Goal: Task Accomplishment & Management: Use online tool/utility

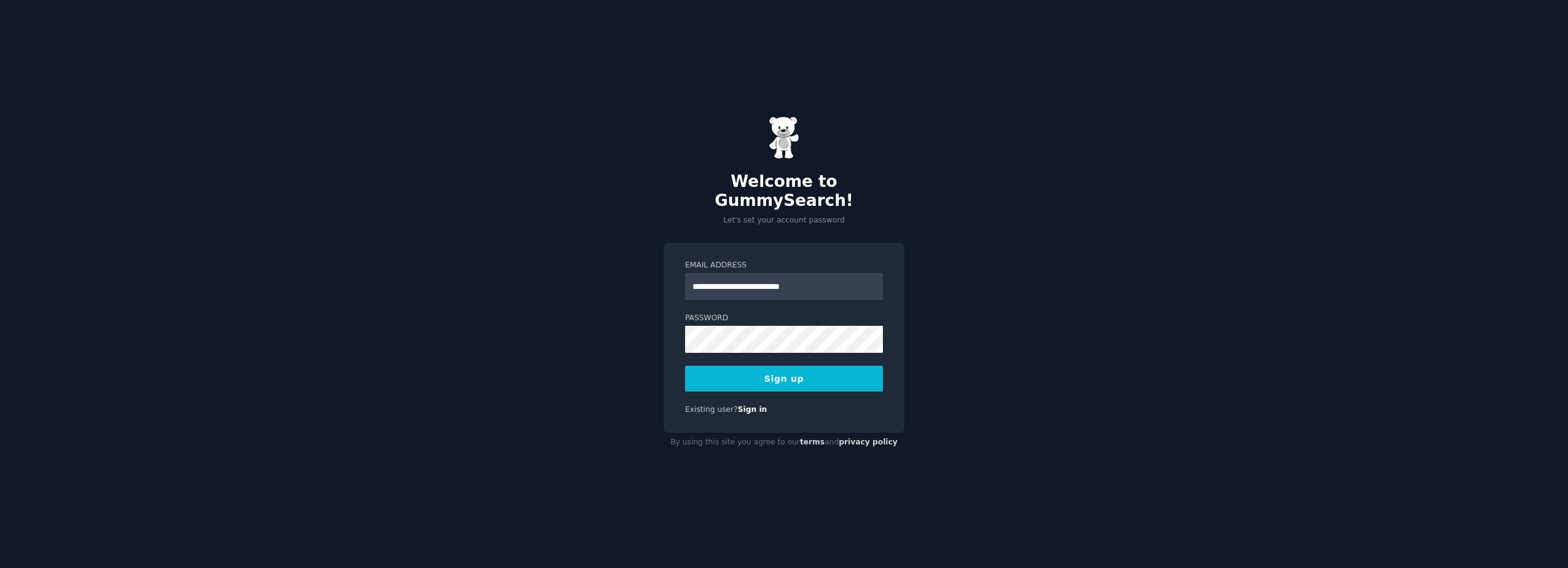
type input "**********"
click at [776, 375] on button "Sign up" at bounding box center [784, 378] width 198 height 26
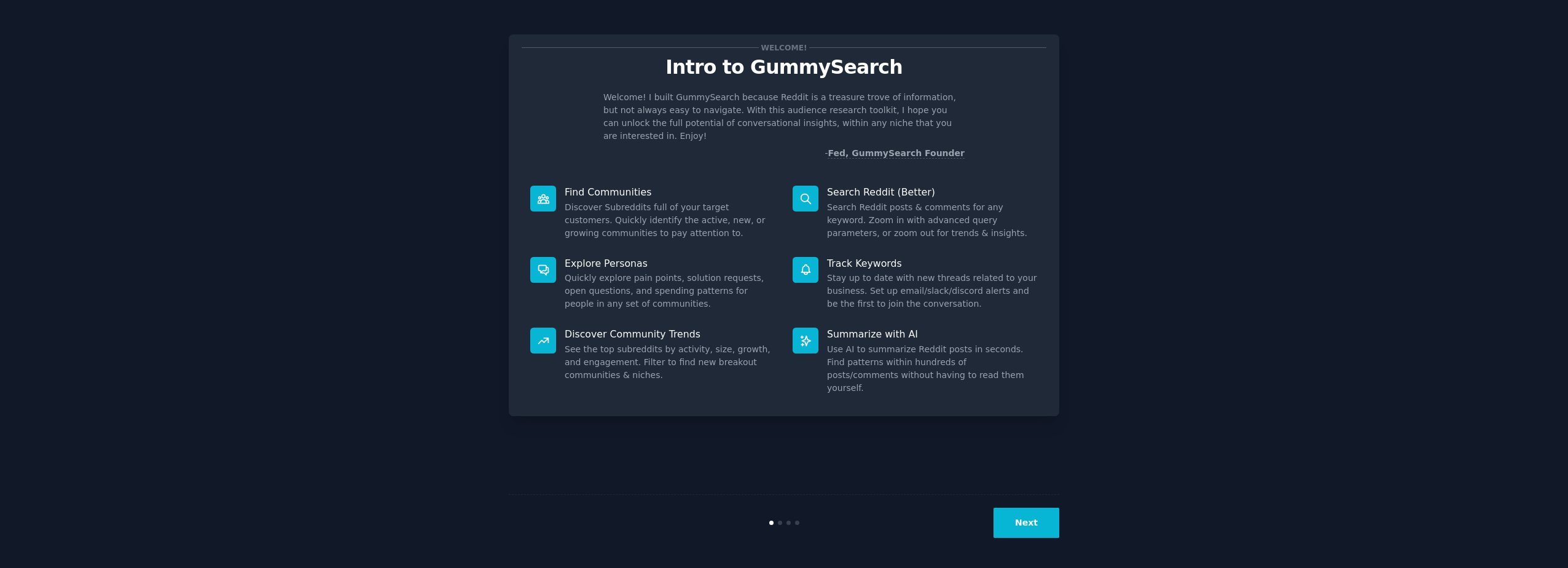
click at [1026, 528] on button "Next" at bounding box center [1026, 523] width 66 height 30
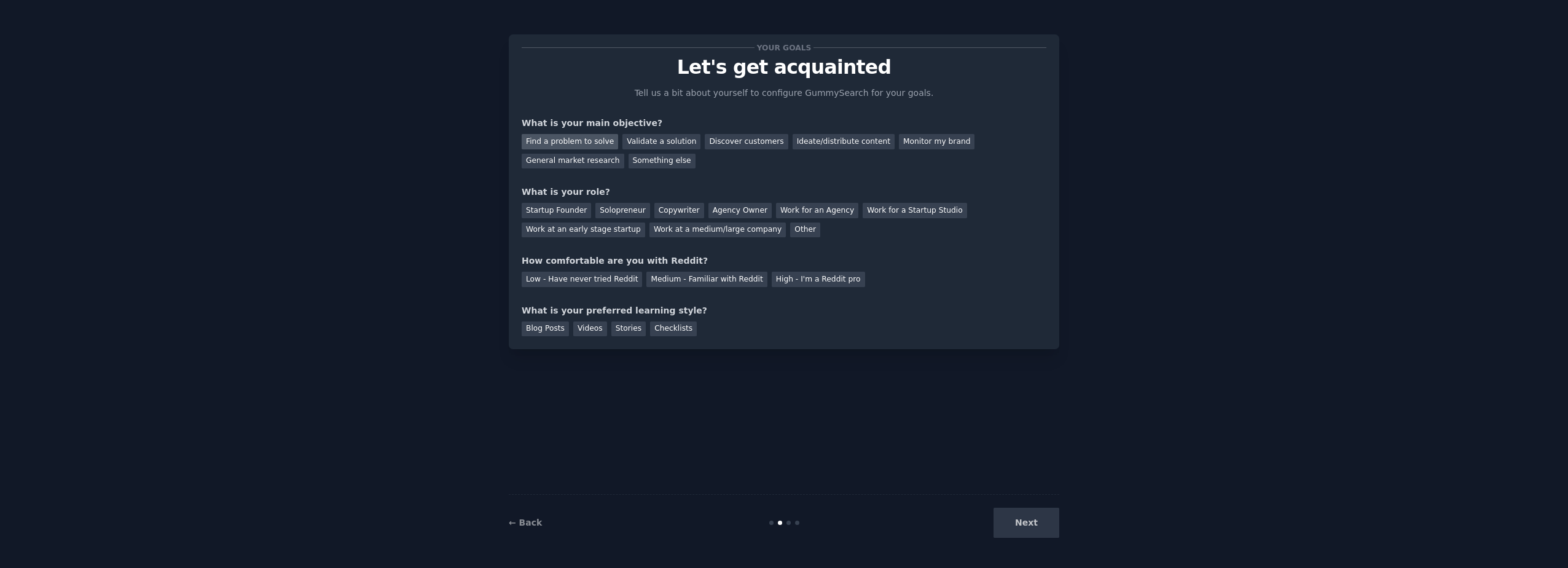
click at [547, 142] on div "Find a problem to solve" at bounding box center [570, 141] width 96 height 16
click at [791, 230] on div "Other" at bounding box center [805, 230] width 30 height 16
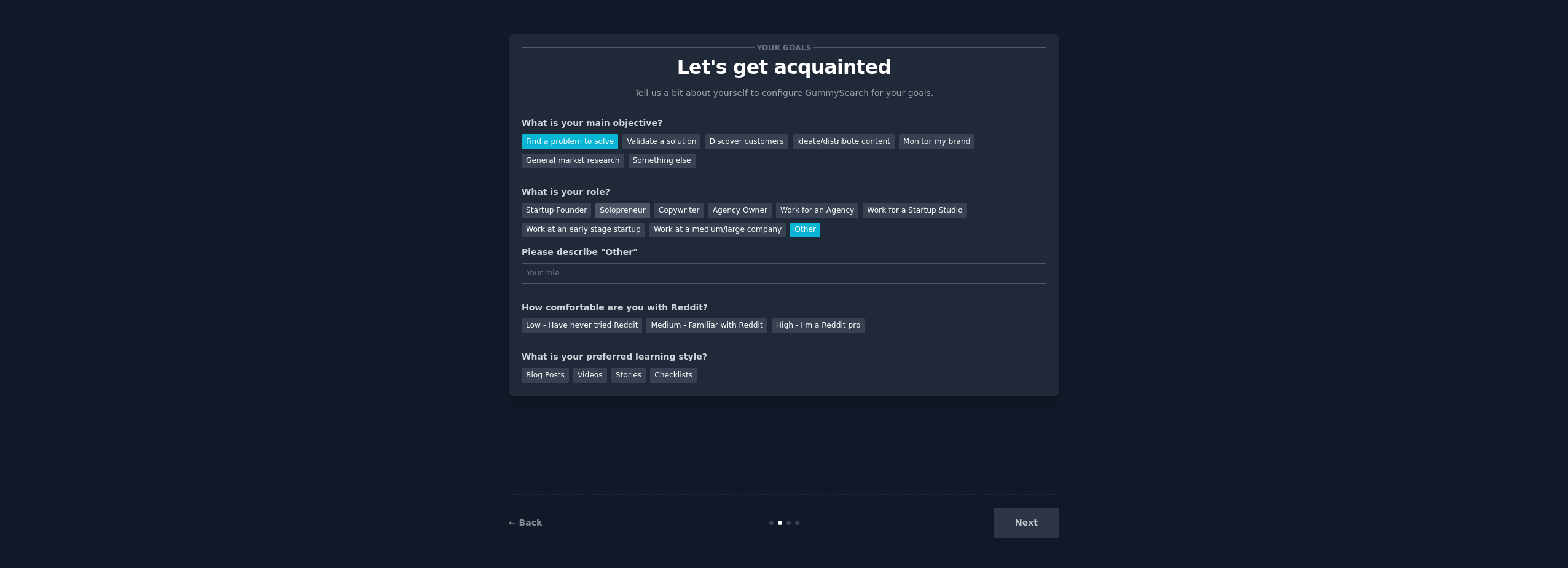
click at [608, 212] on div "Solopreneur" at bounding box center [622, 211] width 54 height 16
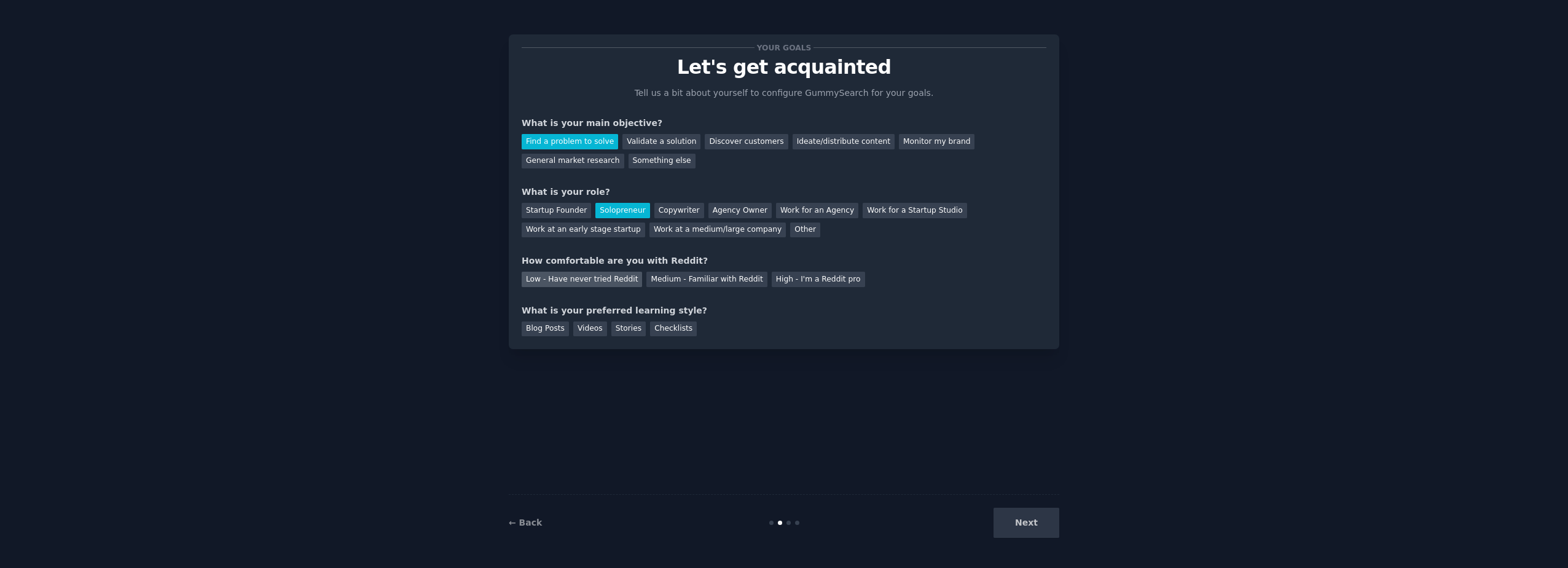
click at [571, 278] on div "Low - Have never tried Reddit" at bounding box center [581, 279] width 120 height 16
click at [547, 331] on div "Blog Posts" at bounding box center [545, 329] width 47 height 16
click at [1026, 526] on button "Next" at bounding box center [1026, 523] width 66 height 30
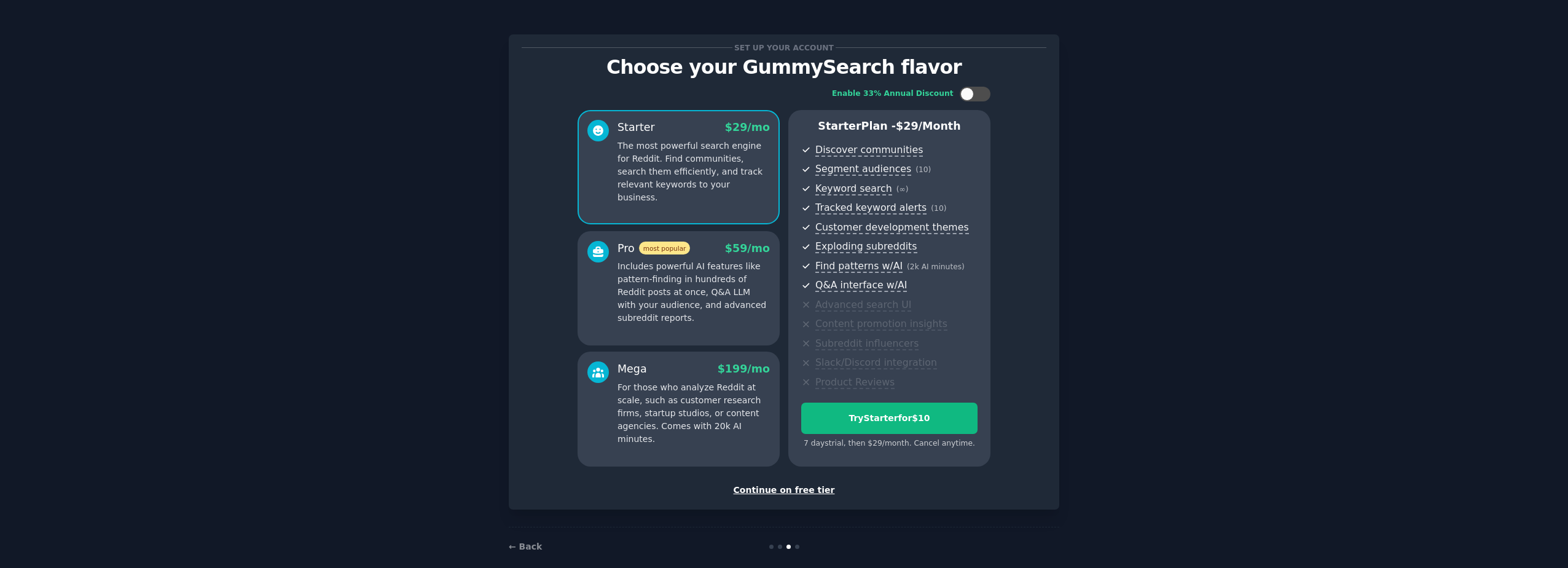
click at [806, 489] on div "Continue on free tier" at bounding box center [784, 490] width 525 height 13
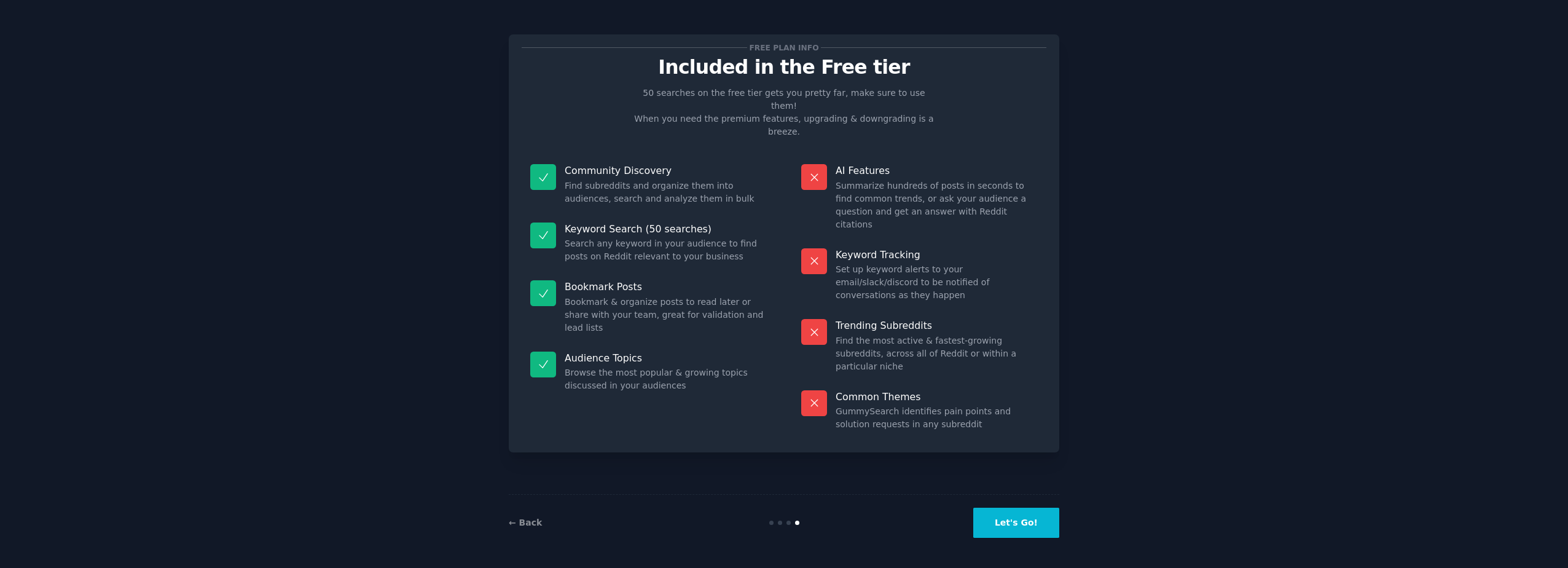
click at [1019, 523] on button "Let's Go!" at bounding box center [1016, 523] width 86 height 30
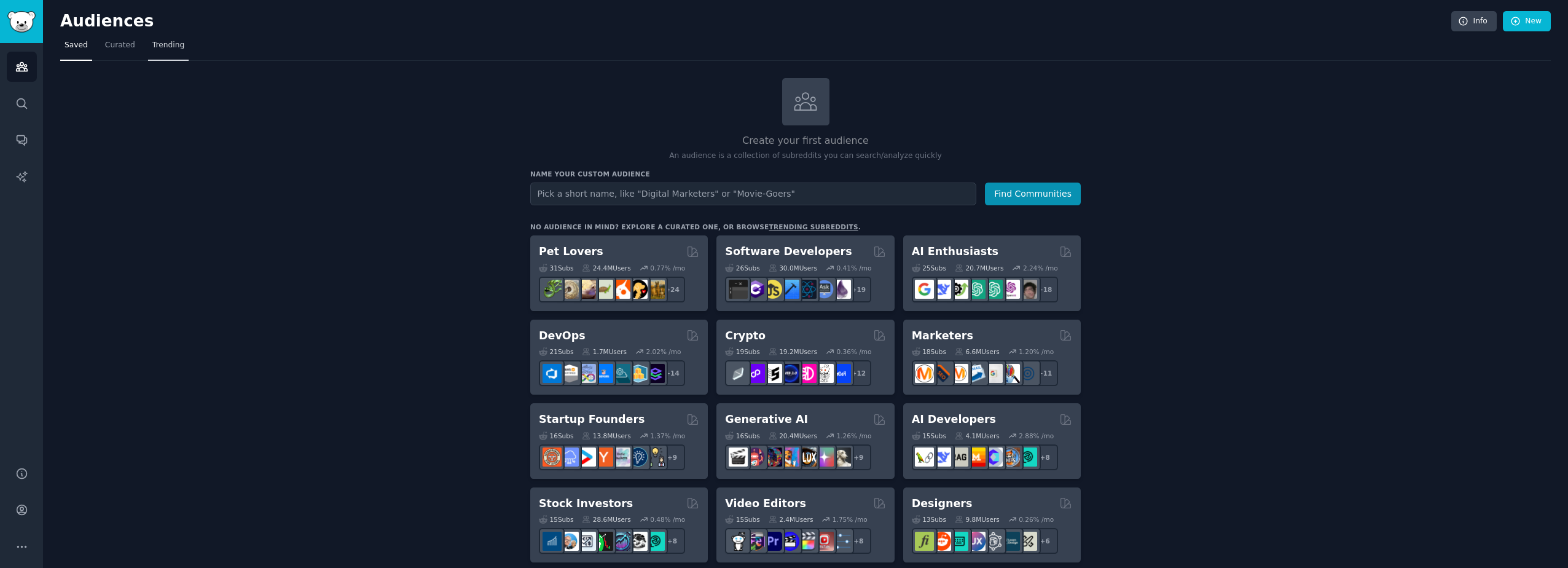
click at [166, 52] on link "Trending" at bounding box center [168, 48] width 40 height 25
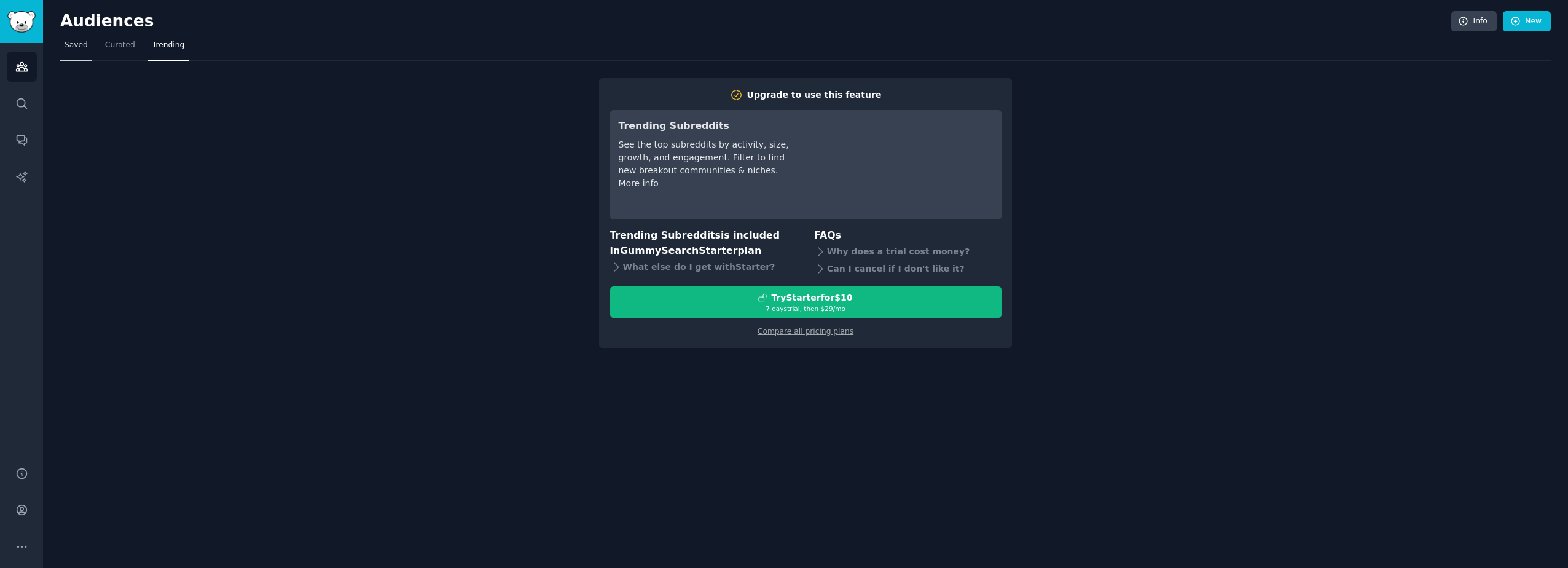
click at [72, 48] on span "Saved" at bounding box center [77, 45] width 24 height 11
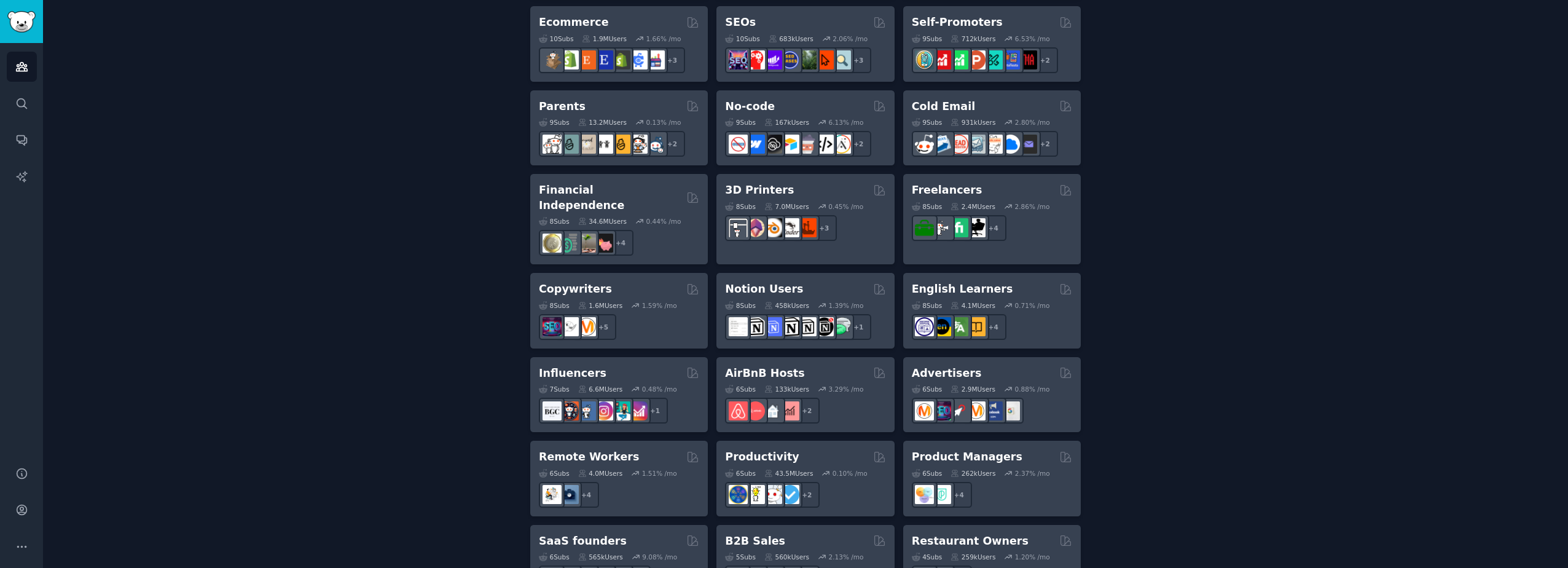
scroll to position [738, 0]
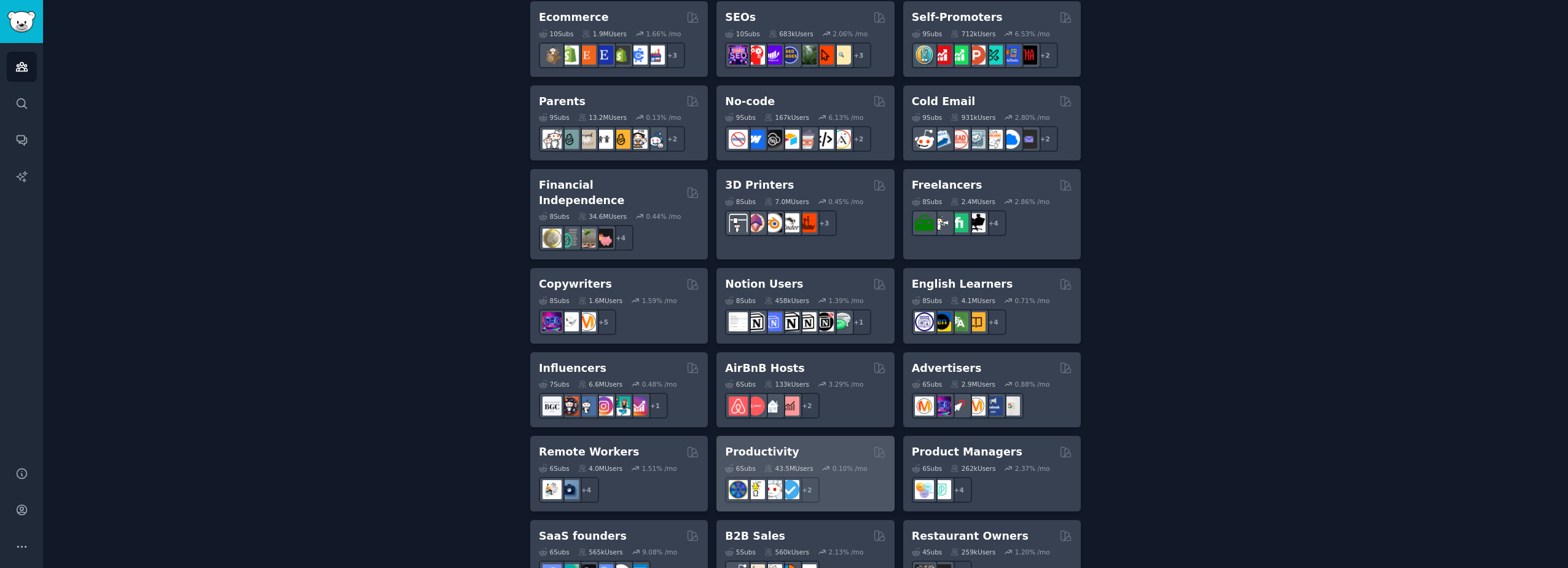
click at [798, 445] on div "Productivity" at bounding box center [805, 452] width 161 height 16
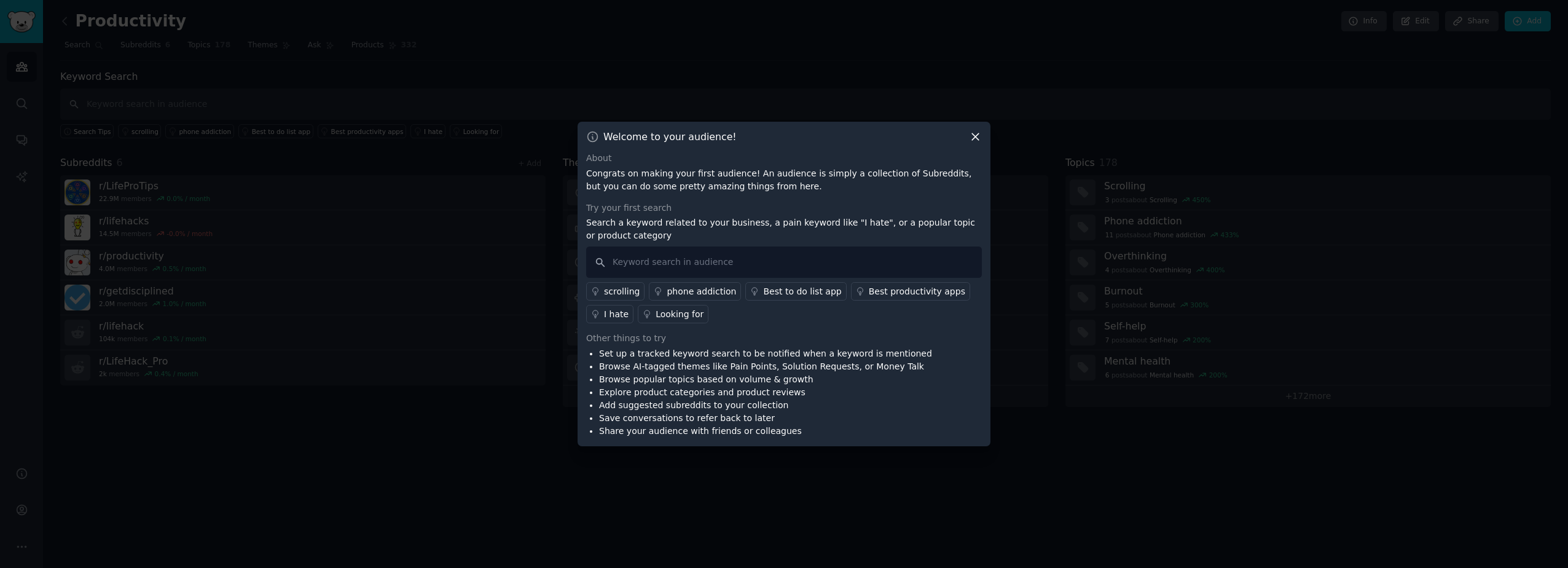
drag, startPoint x: 975, startPoint y: 141, endPoint x: 61, endPoint y: 165, distance: 914.3
click at [975, 141] on icon at bounding box center [975, 136] width 13 height 13
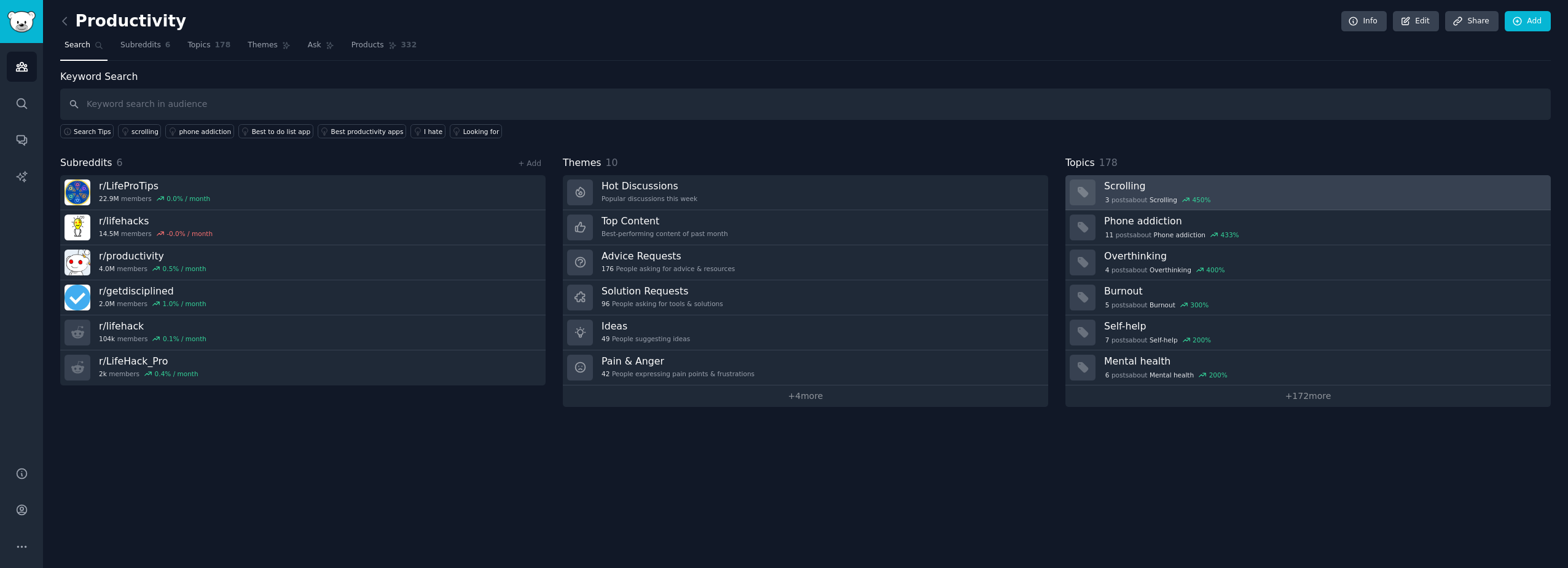
click at [1116, 199] on div "3 post s about Scrolling 450 %" at bounding box center [1158, 200] width 108 height 11
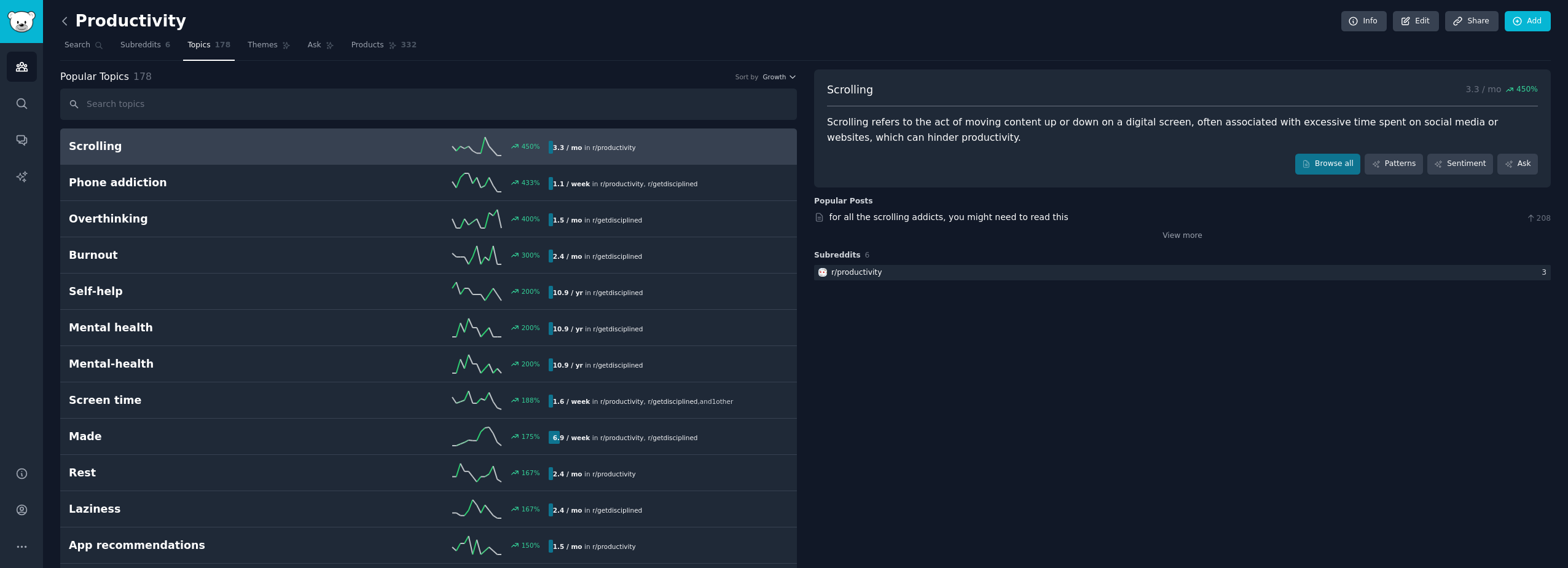
click at [66, 26] on icon at bounding box center [65, 21] width 13 height 13
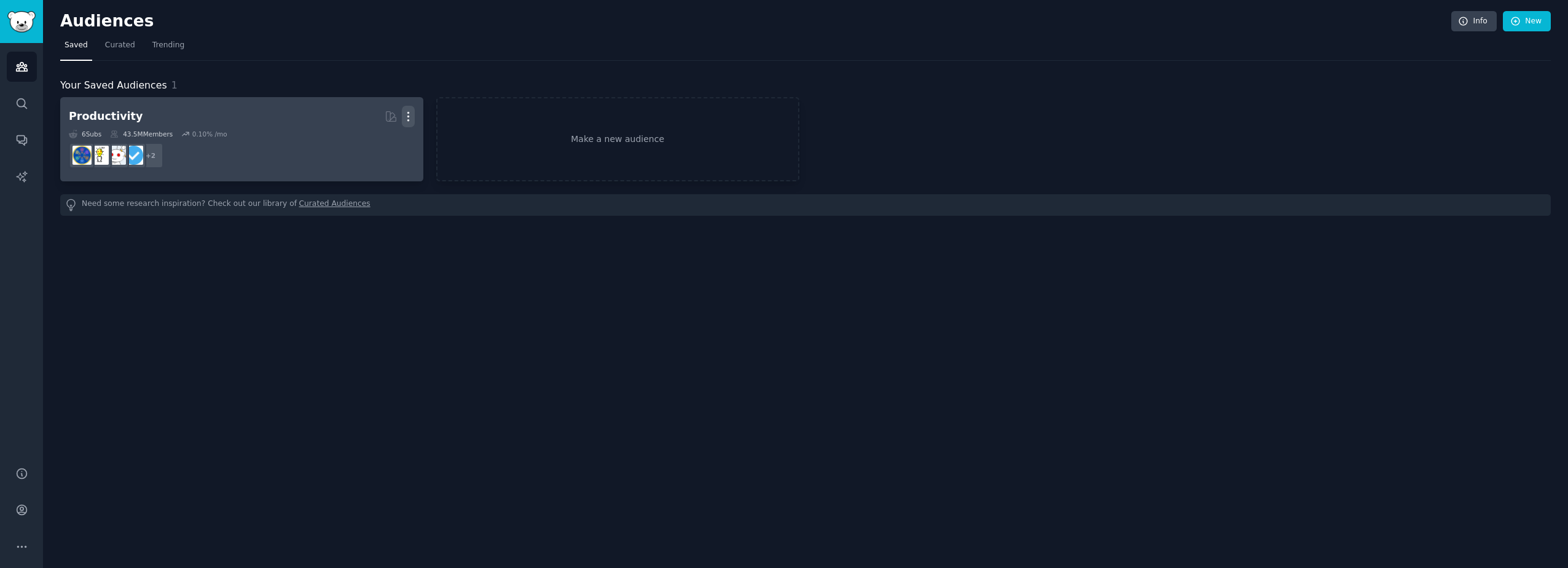
click at [411, 115] on icon "button" at bounding box center [408, 116] width 13 height 13
click at [370, 144] on p "Delete" at bounding box center [374, 142] width 28 height 13
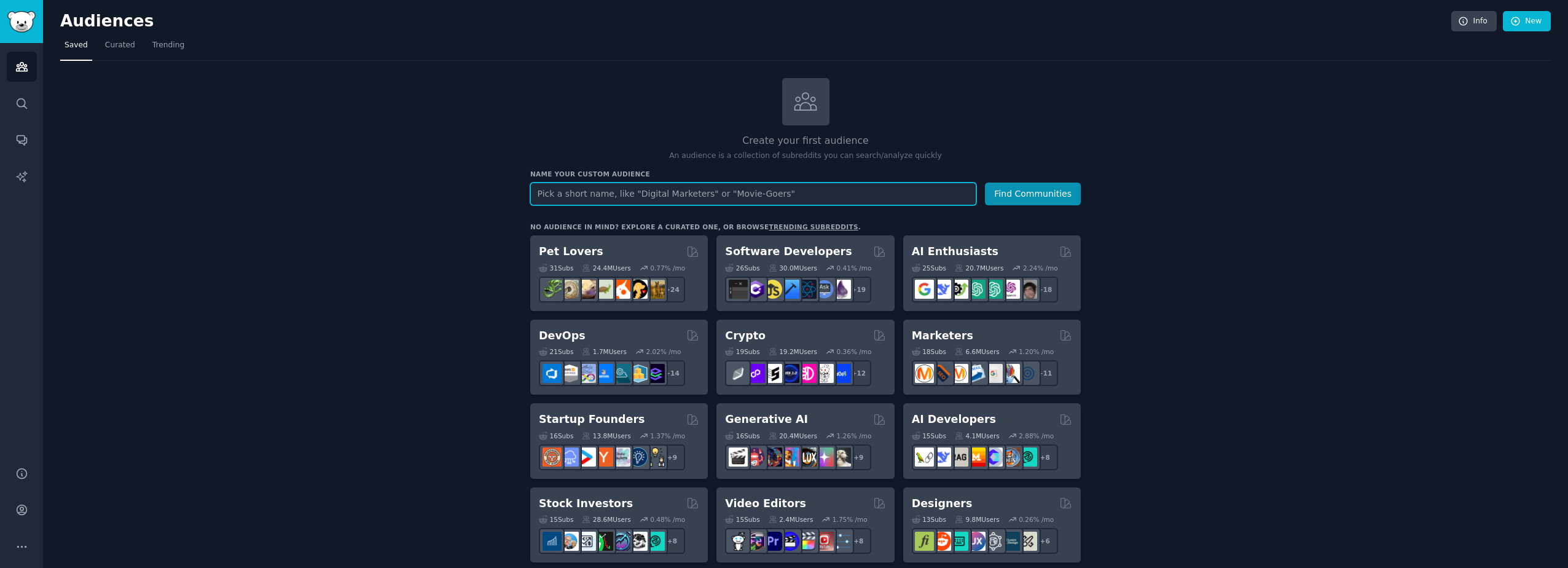
click at [587, 192] on input "text" at bounding box center [753, 194] width 446 height 23
click at [1020, 199] on button "Find Communities" at bounding box center [1033, 194] width 96 height 23
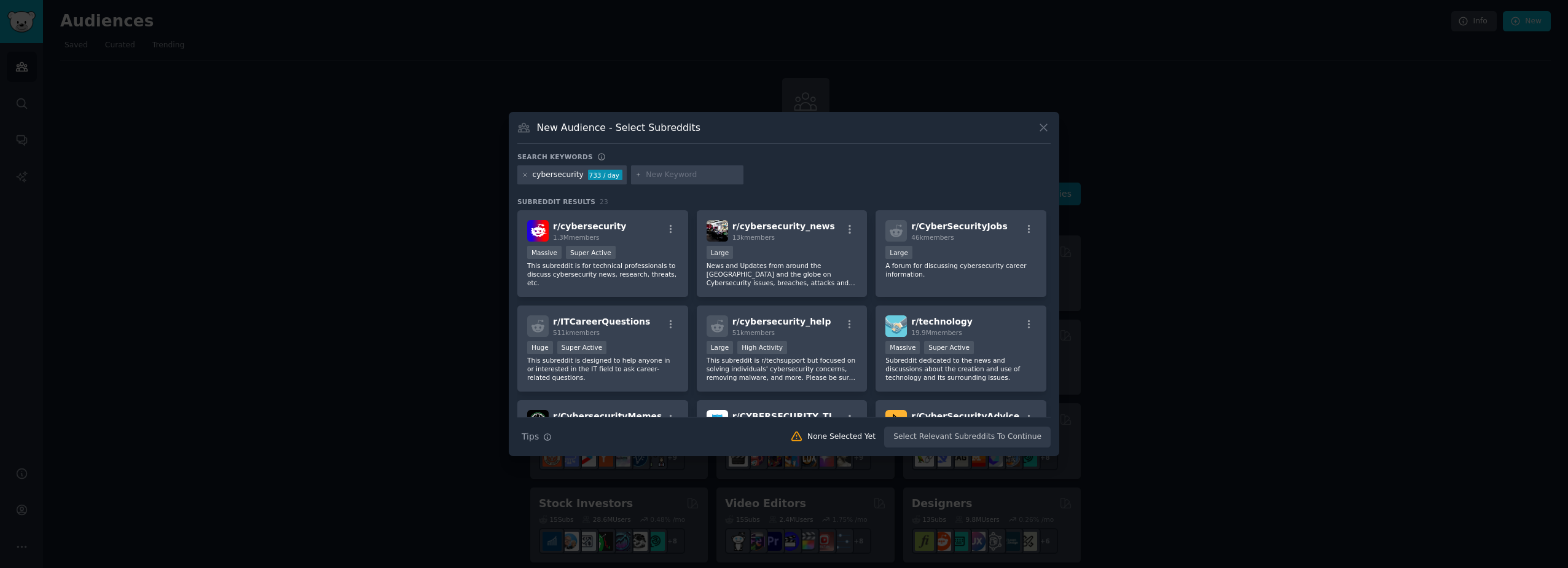
click at [1038, 126] on icon at bounding box center [1043, 127] width 13 height 13
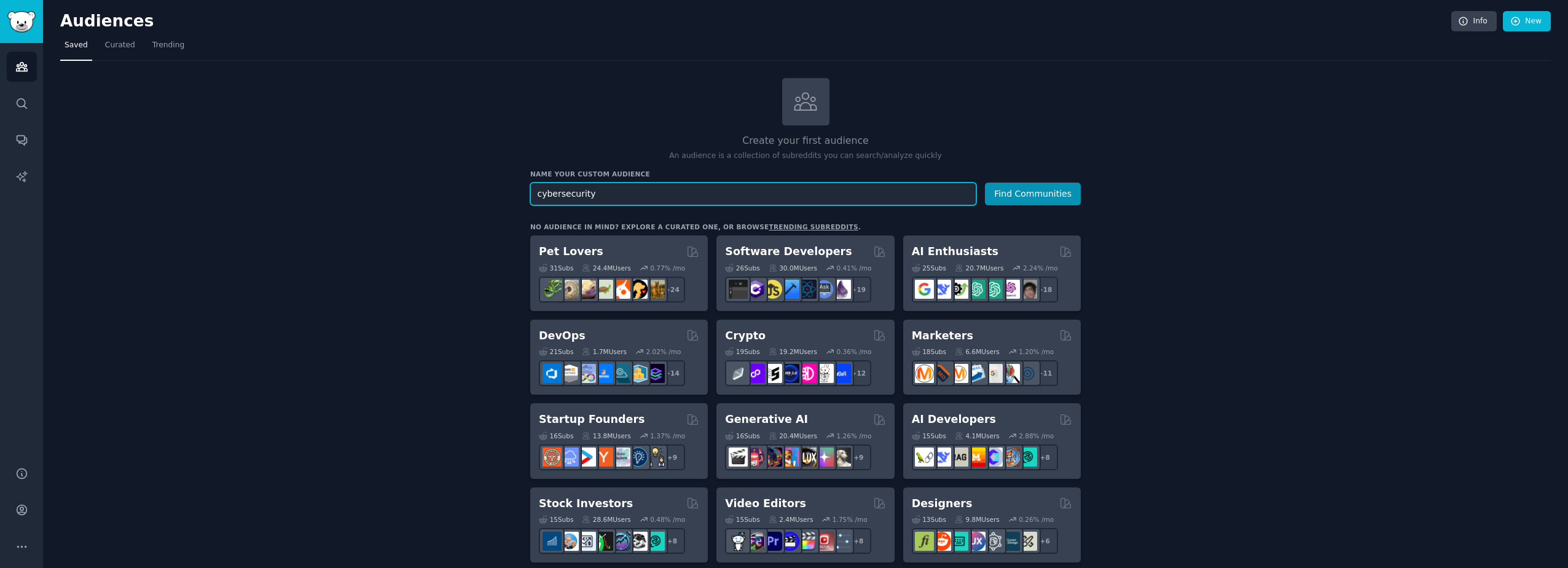
drag, startPoint x: 599, startPoint y: 195, endPoint x: 518, endPoint y: 188, distance: 81.3
type input "air fryer"
click at [1008, 188] on button "Find Communities" at bounding box center [1033, 194] width 96 height 23
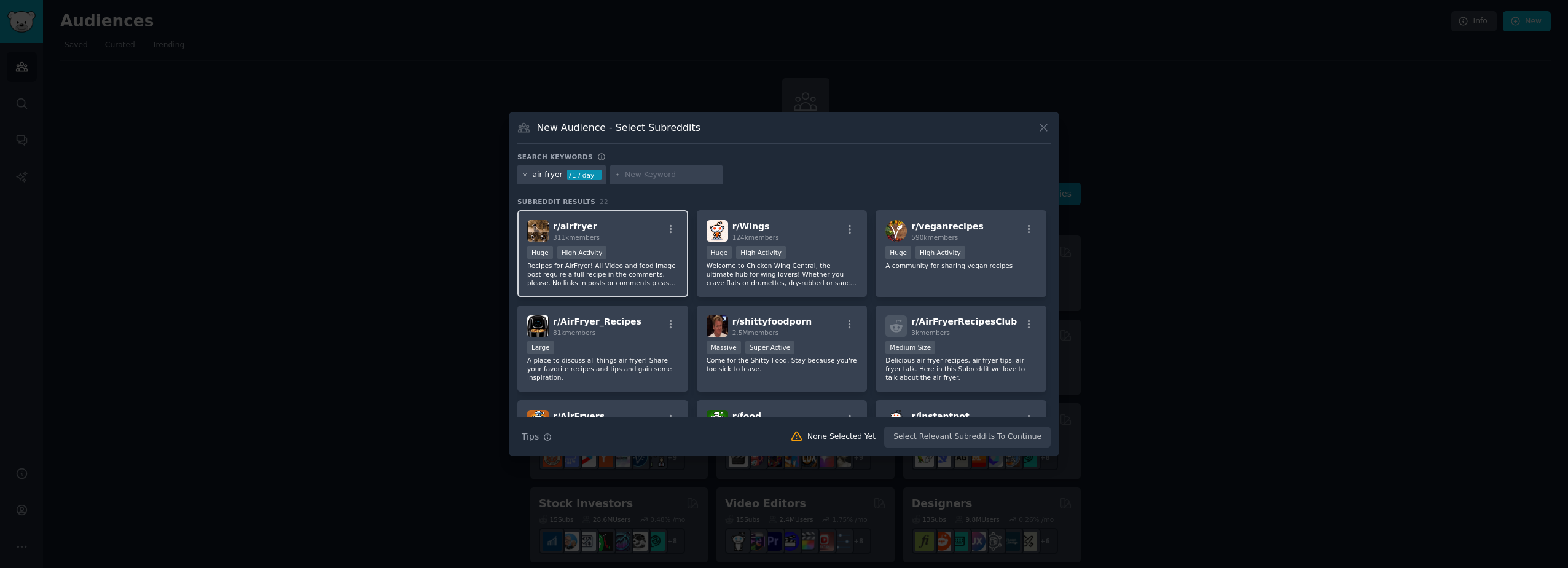
click at [585, 229] on span "r/ airfryer" at bounding box center [575, 226] width 44 height 10
click at [643, 237] on div "r/ airfryer 311k members" at bounding box center [603, 230] width 151 height 22
click at [618, 178] on div at bounding box center [667, 176] width 113 height 20
click at [644, 179] on input "text" at bounding box center [672, 175] width 93 height 11
click at [644, 173] on input "text" at bounding box center [672, 175] width 93 height 11
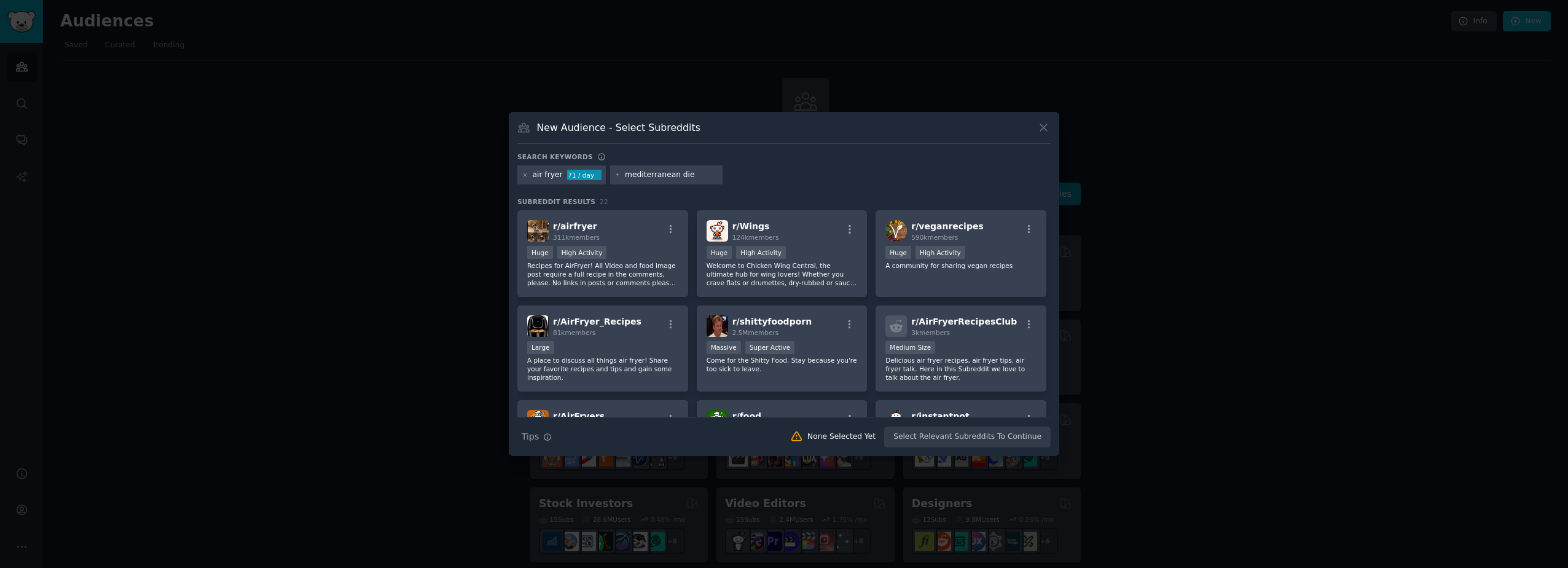
type input "[MEDICAL_DATA]"
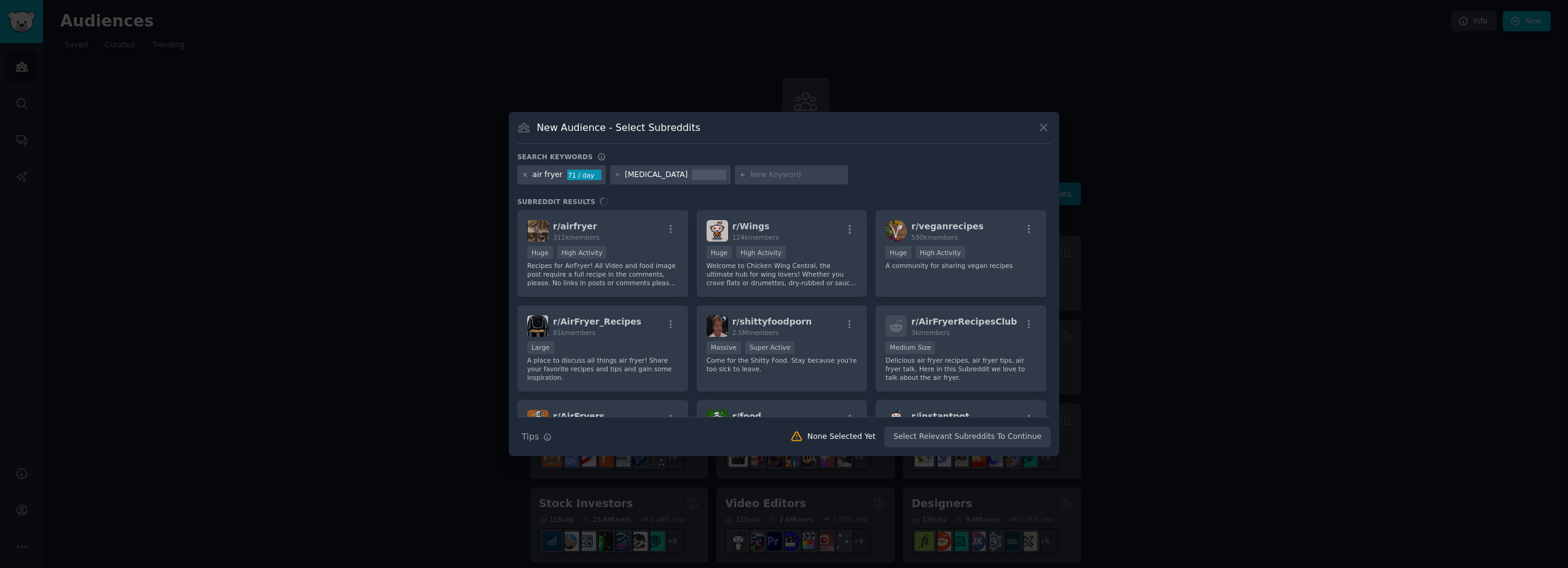
click at [524, 175] on icon at bounding box center [525, 174] width 7 height 7
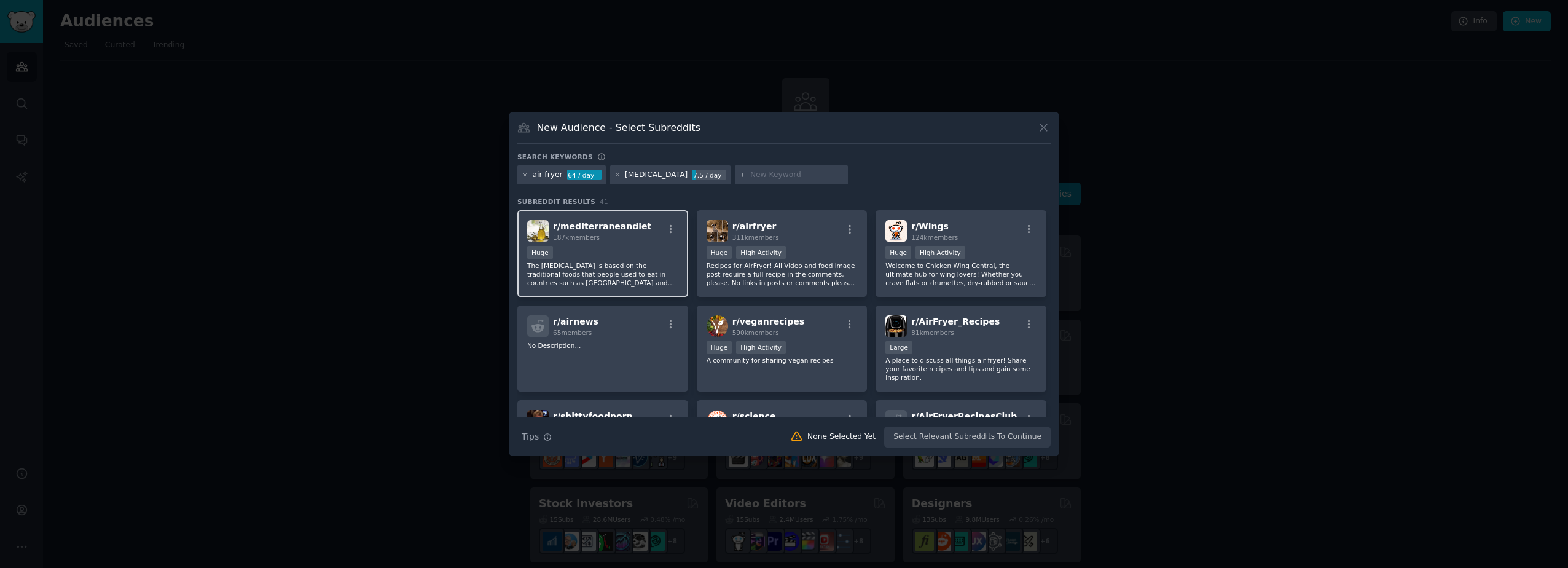
click at [605, 229] on span "r/ mediterraneandiet" at bounding box center [602, 226] width 98 height 10
click at [525, 174] on icon at bounding box center [525, 174] width 7 height 7
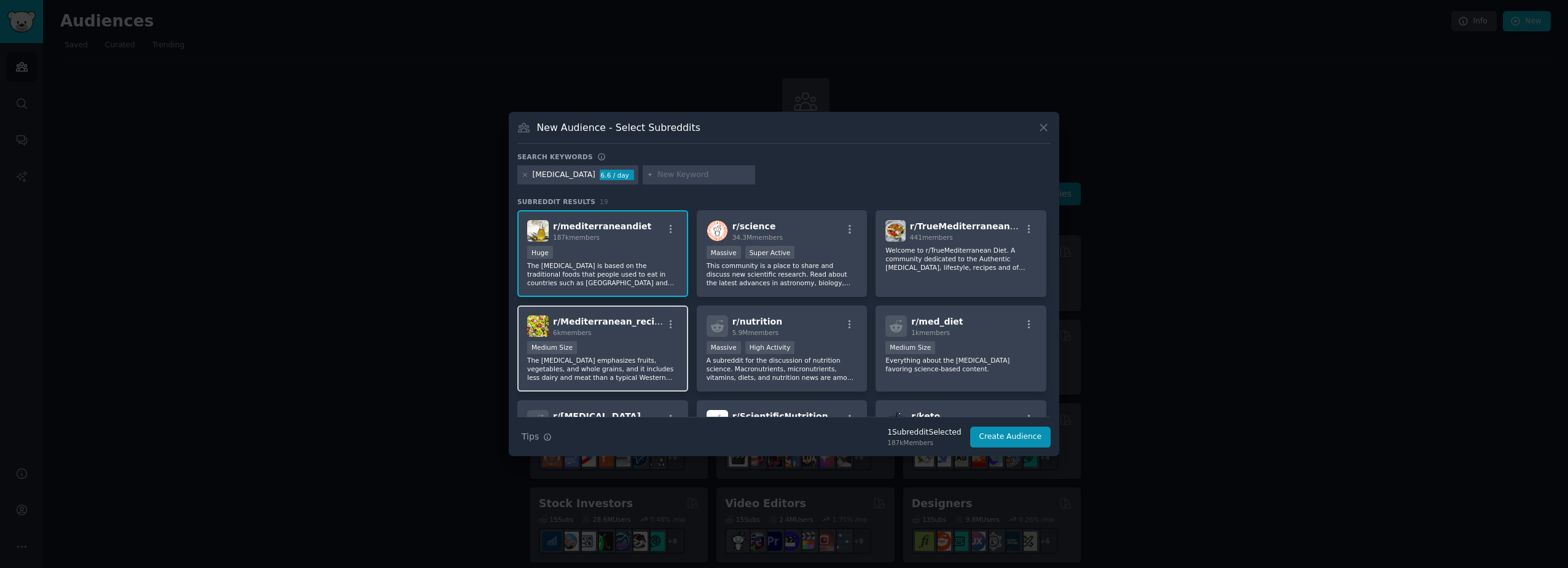
click at [608, 342] on div "1000 - 10,000 members Medium Size" at bounding box center [603, 349] width 151 height 16
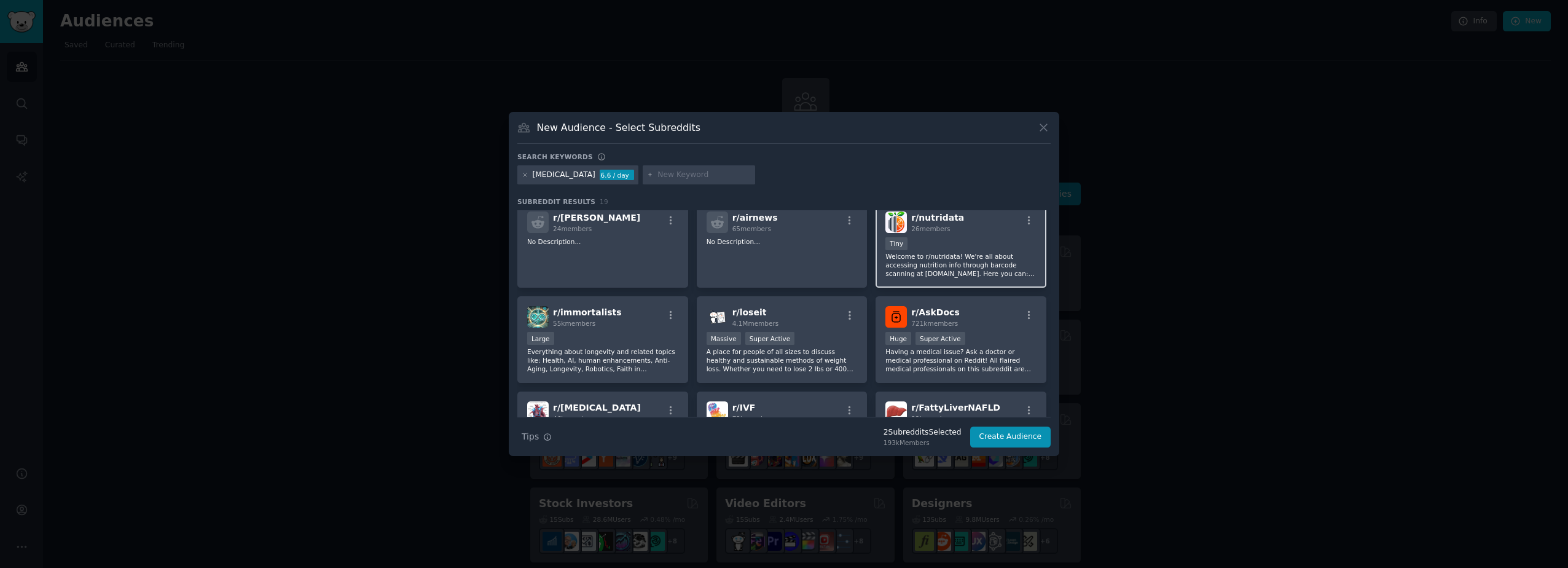
scroll to position [308, 0]
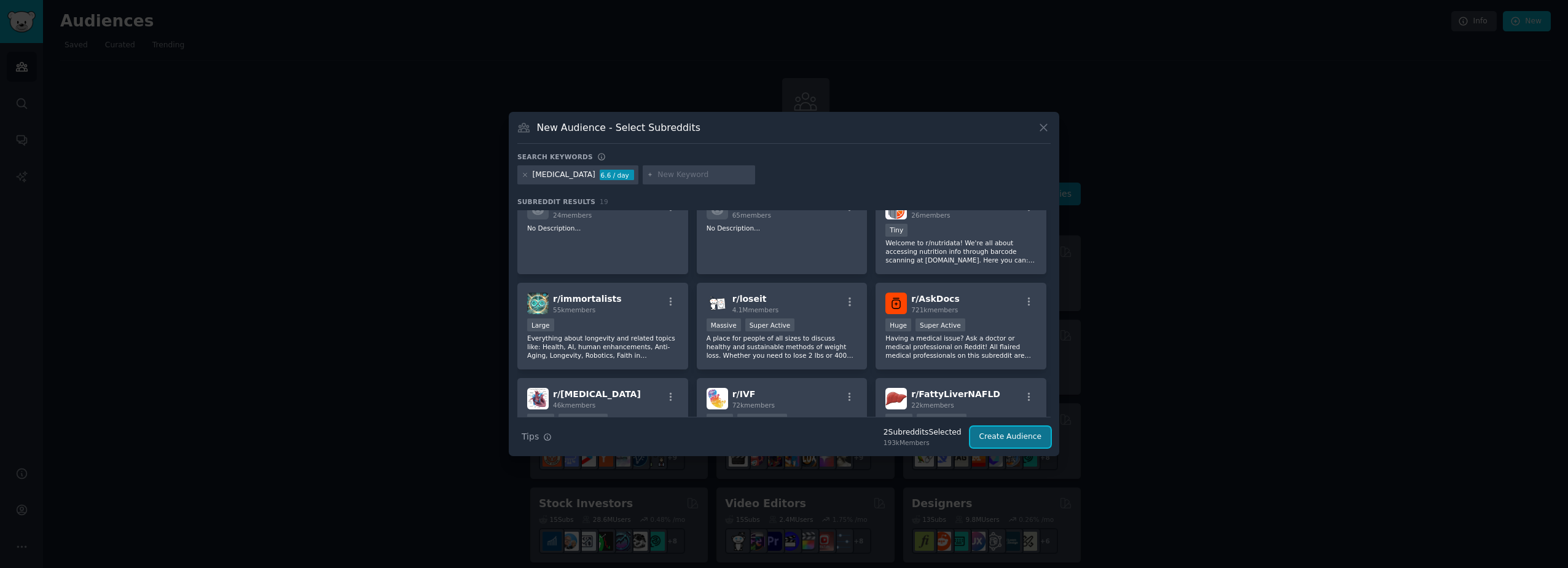
click at [1002, 437] on button "Create Audience" at bounding box center [1011, 437] width 81 height 21
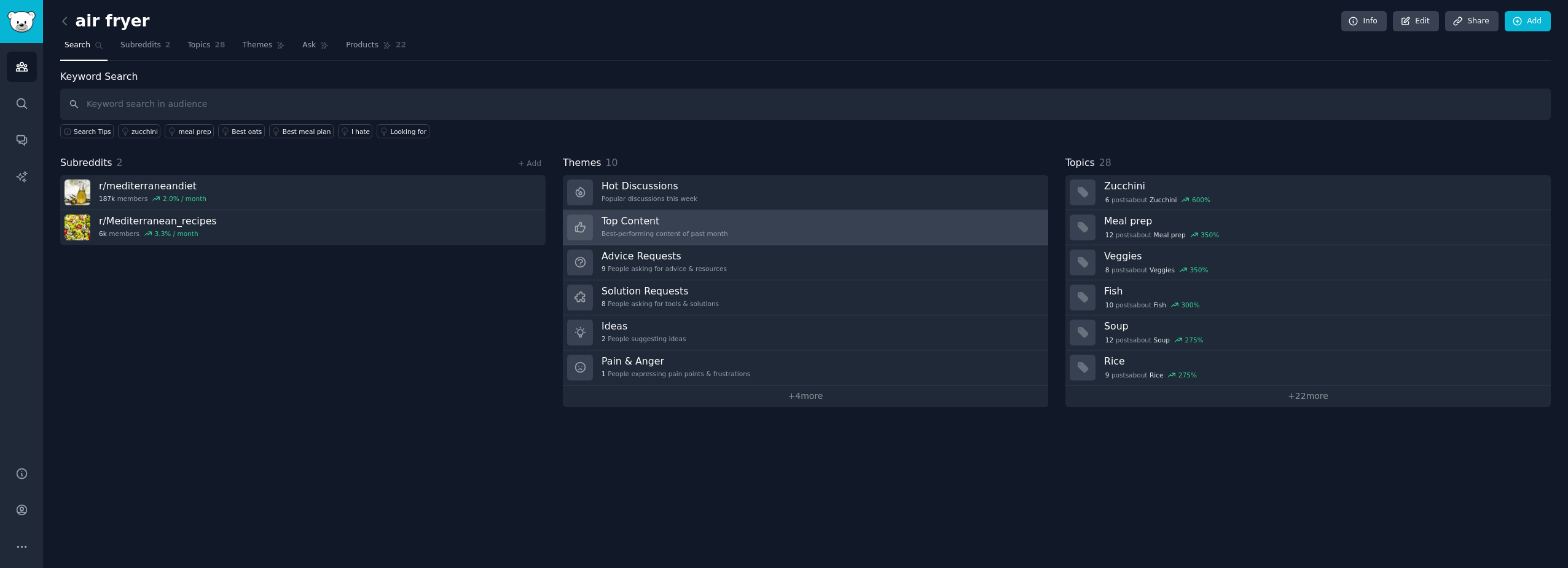
click at [649, 230] on div "Best-performing content of past month" at bounding box center [664, 234] width 126 height 9
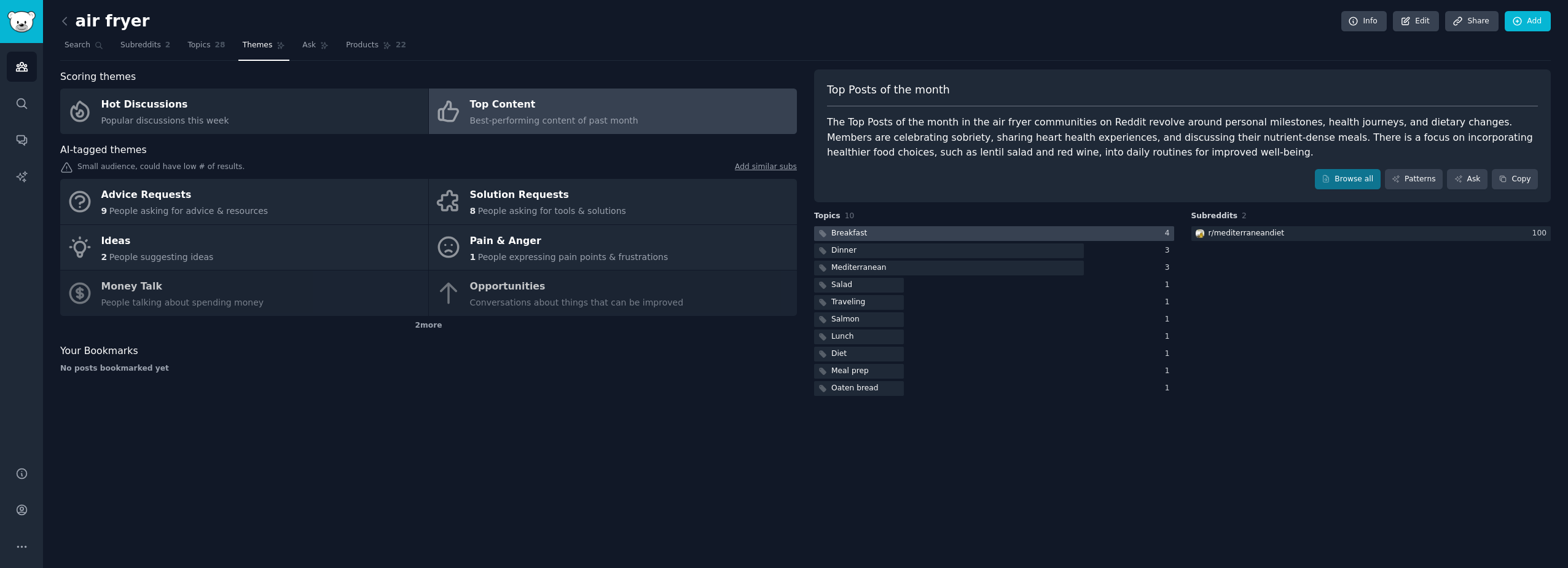
click at [1170, 235] on div "4" at bounding box center [1170, 234] width 9 height 11
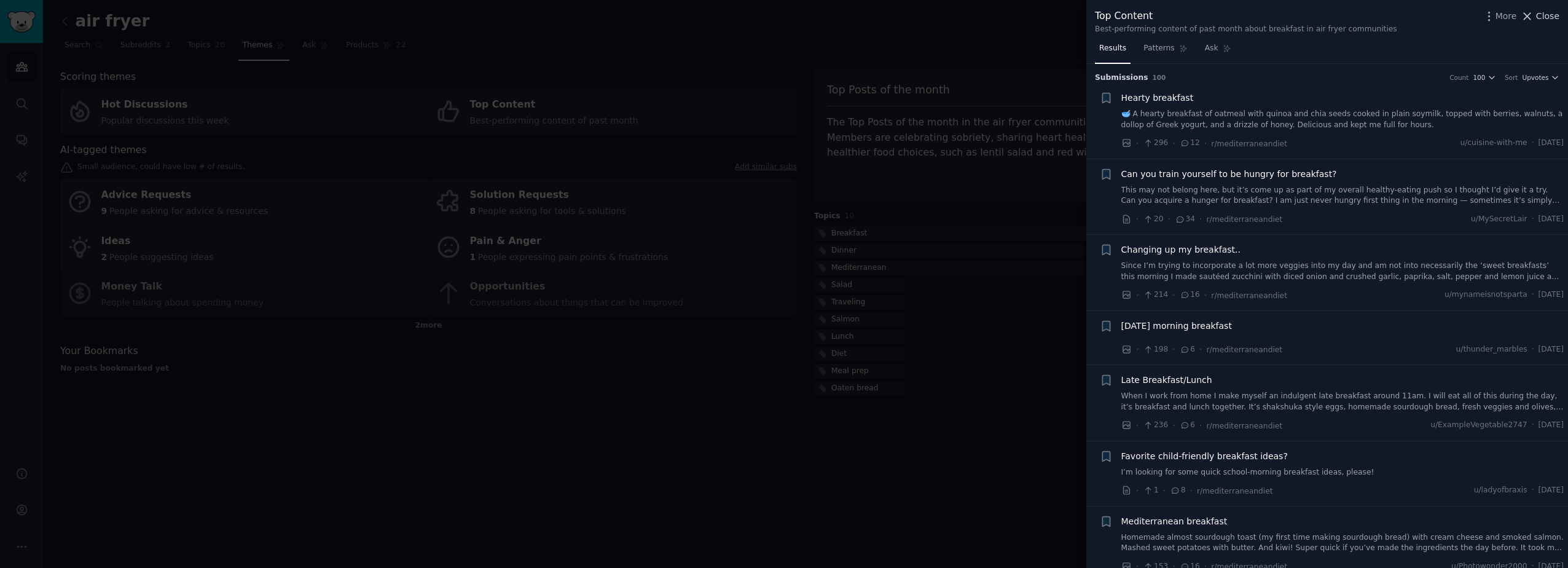
click at [1549, 17] on span "Close" at bounding box center [1548, 16] width 24 height 13
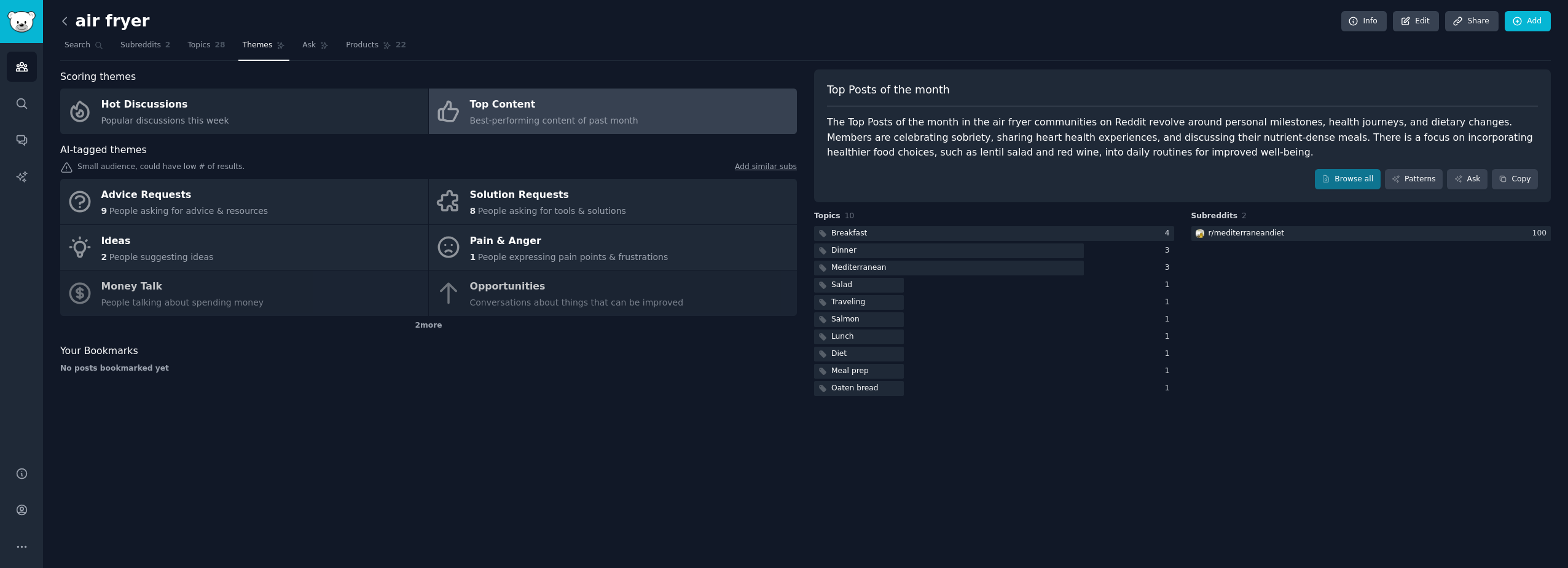
click at [63, 21] on icon at bounding box center [65, 21] width 4 height 7
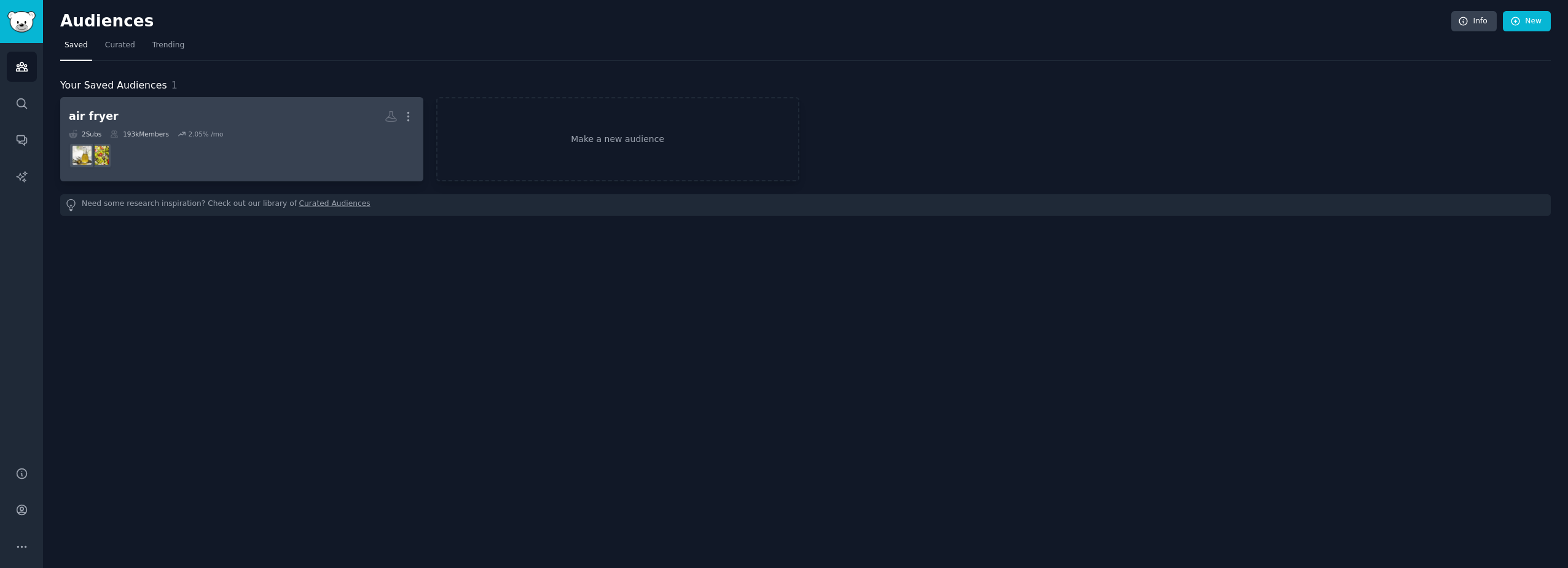
click at [136, 138] on dd at bounding box center [242, 155] width 346 height 34
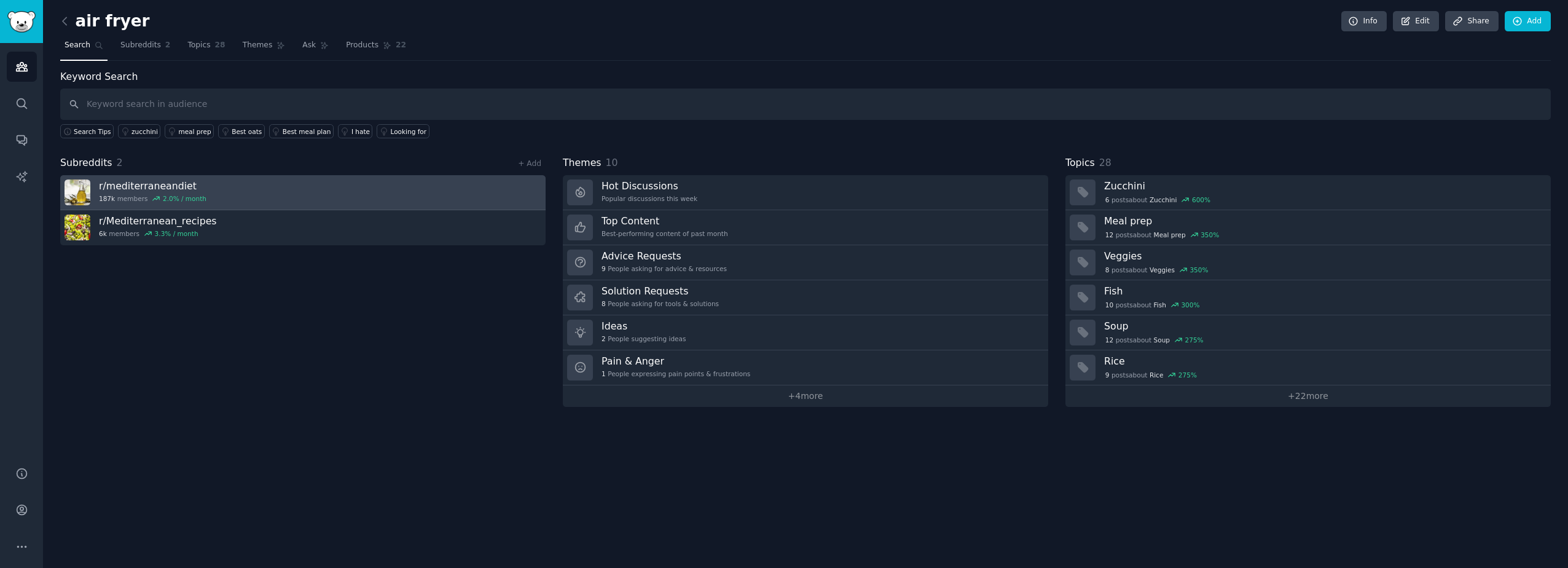
click at [161, 186] on h3 "r/ mediterraneandiet" at bounding box center [153, 186] width 108 height 13
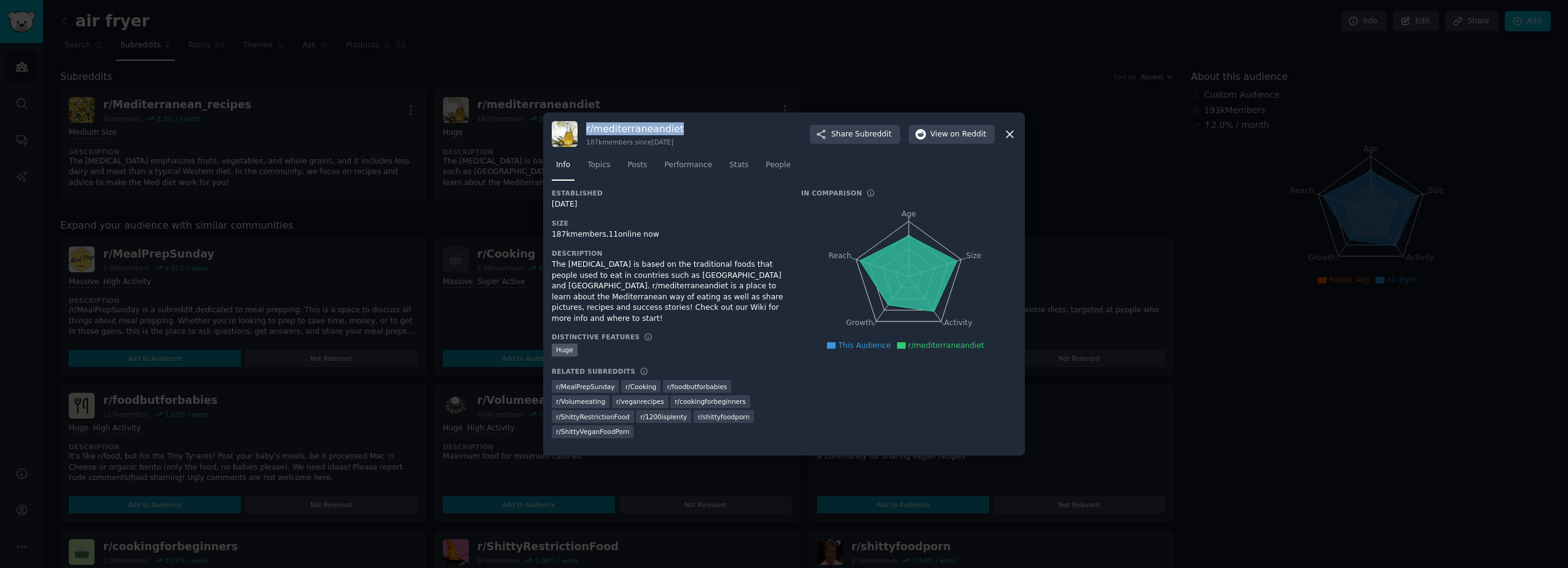
drag, startPoint x: 675, startPoint y: 130, endPoint x: 584, endPoint y: 135, distance: 91.1
click at [584, 135] on div "r/ mediterraneandiet 187k members since [DATE] Share Subreddit View on Reddit" at bounding box center [784, 133] width 464 height 26
copy h3 "r/ mediterraneandiet"
click at [963, 140] on span "on Reddit" at bounding box center [968, 135] width 35 height 11
